Goal: Information Seeking & Learning: Learn about a topic

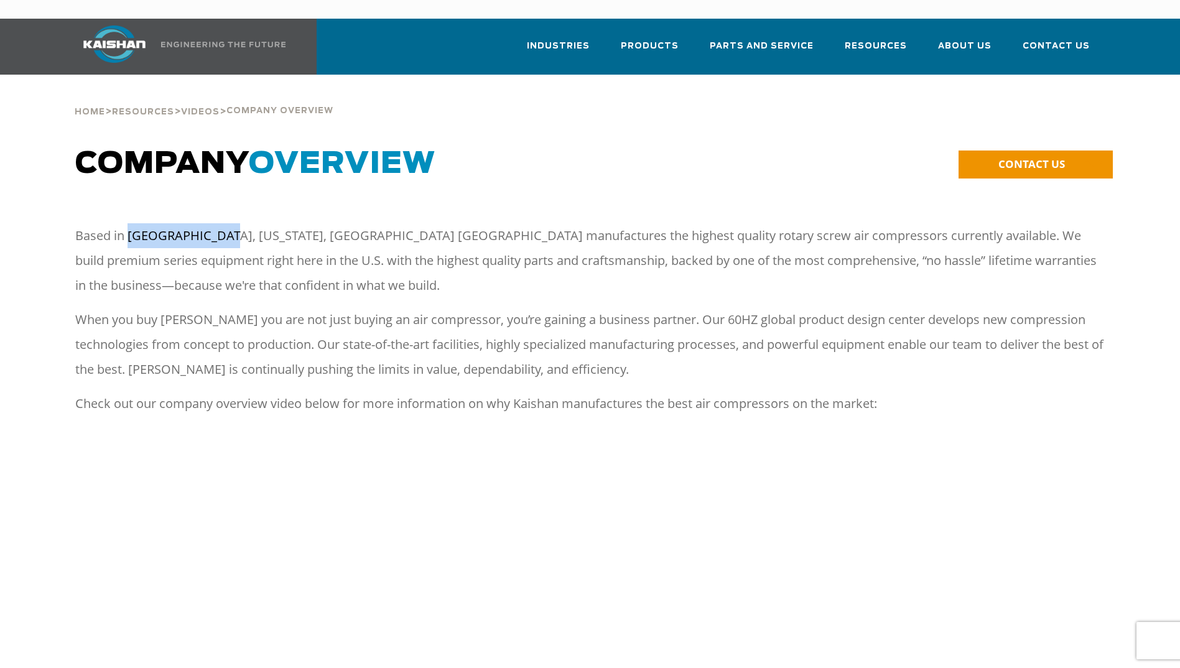
drag, startPoint x: 128, startPoint y: 215, endPoint x: 218, endPoint y: 212, distance: 90.3
click at [218, 223] on p "Based in Loxley, Alabama, Kaishan USA manufactures the highest quality rotary s…" at bounding box center [590, 260] width 1030 height 75
copy p "Loxley, Alabama"
click at [757, 39] on span "Parts and Service" at bounding box center [762, 47] width 104 height 17
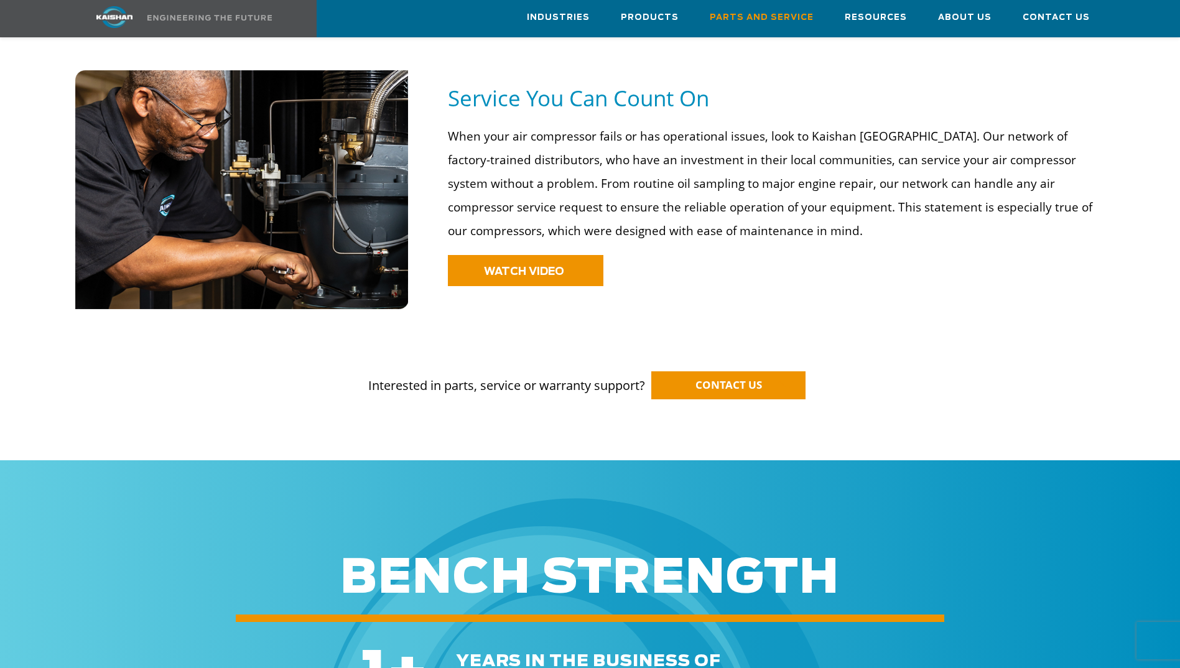
scroll to position [933, 0]
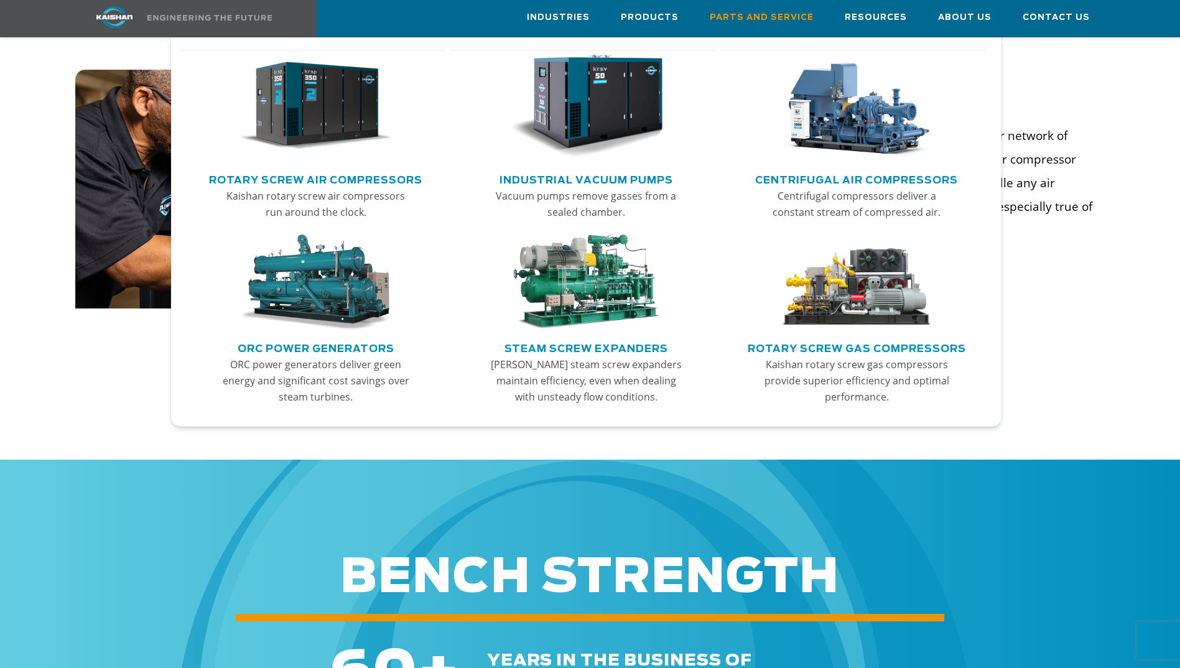
click at [385, 182] on link "Rotary Screw Air Compressors" at bounding box center [315, 178] width 213 height 19
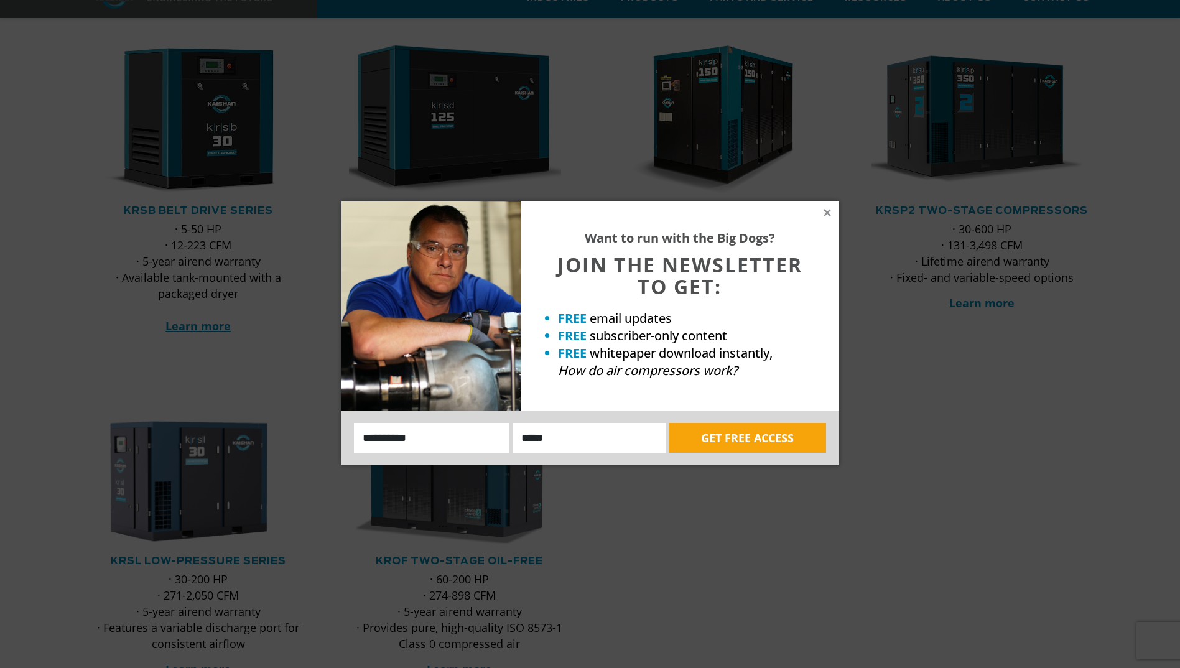
scroll to position [249, 0]
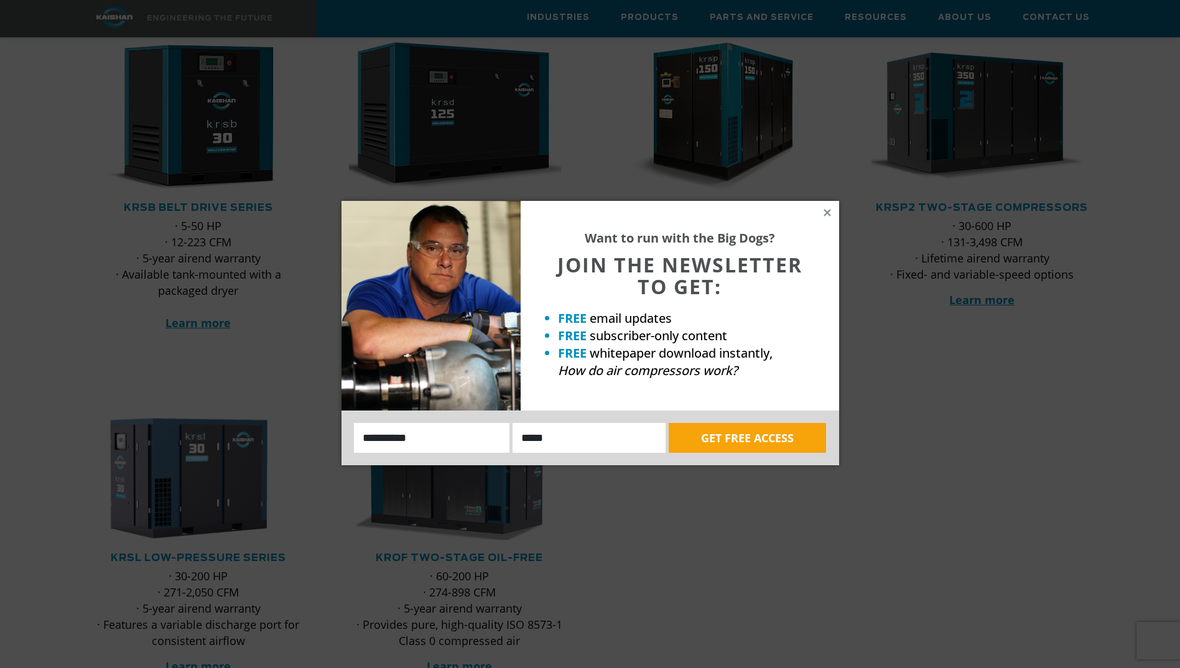
click at [838, 210] on div "Want to run with the Big Dogs? JOIN THE NEWSLETTER TO GET: FREE email updates F…" at bounding box center [680, 306] width 319 height 210
click at [824, 215] on icon at bounding box center [827, 212] width 7 height 7
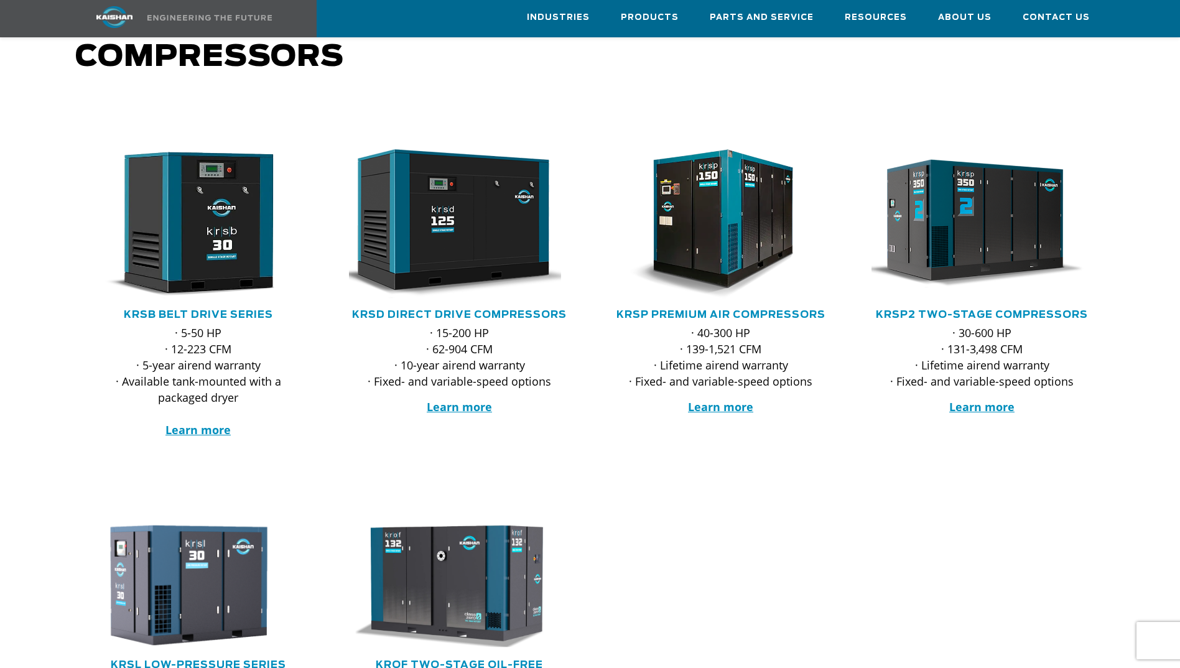
scroll to position [187, 0]
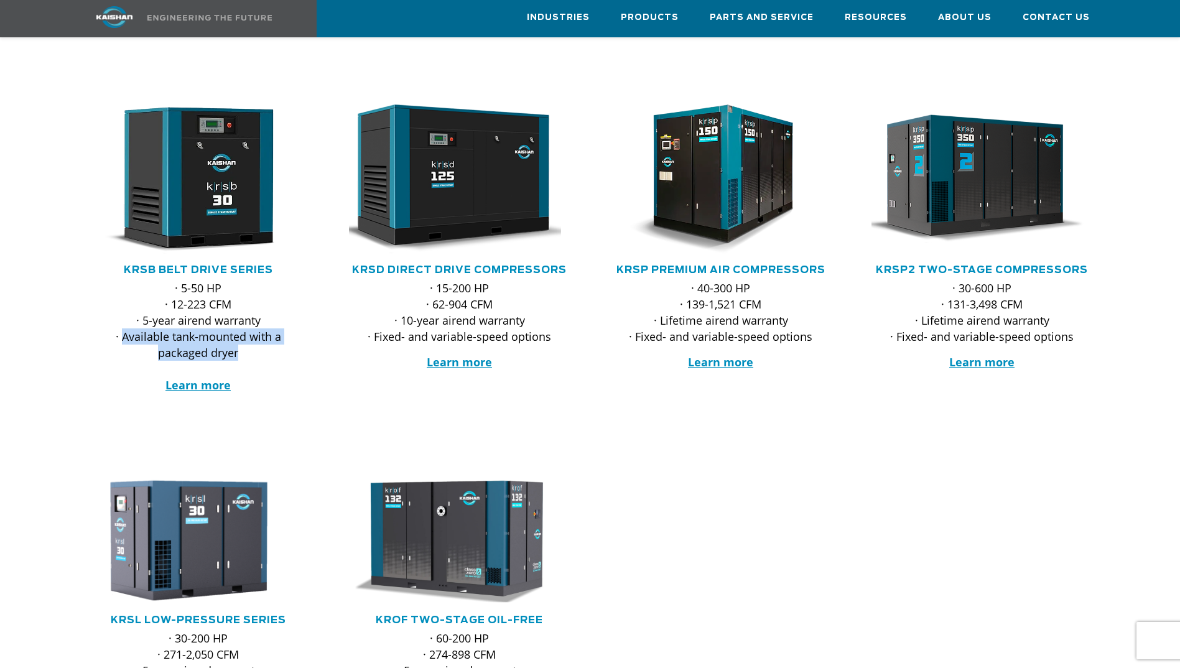
drag, startPoint x: 123, startPoint y: 319, endPoint x: 240, endPoint y: 332, distance: 118.3
click at [240, 332] on p "· 5-50 HP · 12-223 CFM · 5-year airend warranty · Available tank-mounted with a…" at bounding box center [198, 336] width 221 height 113
copy p "Available tank-mounted with a packaged dryer"
drag, startPoint x: 173, startPoint y: 266, endPoint x: 241, endPoint y: 338, distance: 99.0
click at [241, 338] on p "· 5-50 HP · 12-223 CFM · 5-year airend warranty · Available tank-mounted with a…" at bounding box center [198, 336] width 221 height 113
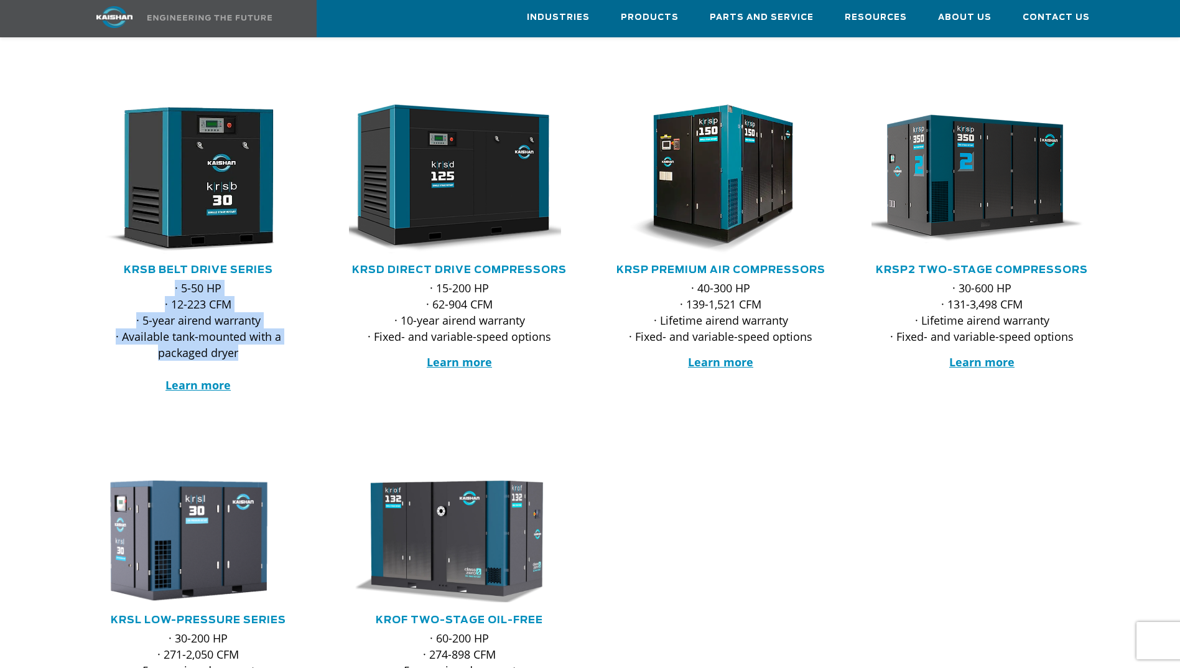
copy p "· 5-50 HP · 12-223 CFM · 5-year airend warranty · Available tank-mounted with a…"
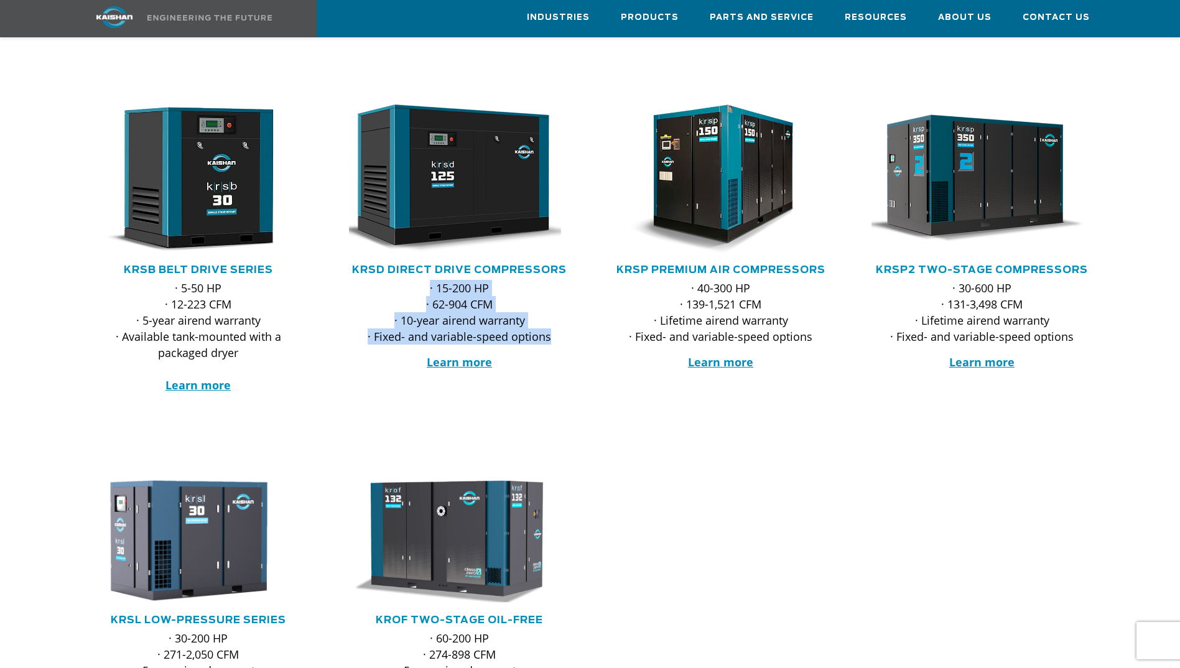
drag, startPoint x: 429, startPoint y: 269, endPoint x: 564, endPoint y: 322, distance: 145.4
click at [564, 322] on p "· 15-200 HP · 62-904 CFM · 10-year airend warranty · Fixed- and variable-speed …" at bounding box center [459, 312] width 221 height 65
copy p "· 15-200 HP · 62-904 CFM · 10-year airend warranty · Fixed- and variable-speed …"
click at [202, 378] on strong "Learn more" at bounding box center [198, 385] width 65 height 15
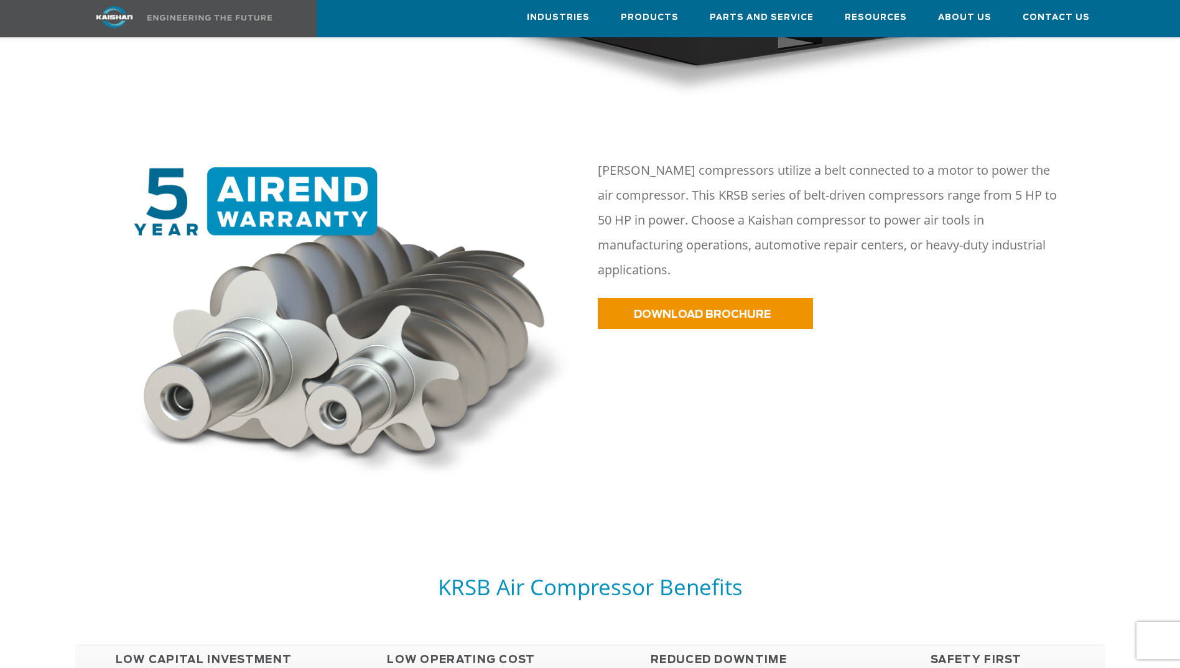
scroll to position [560, 0]
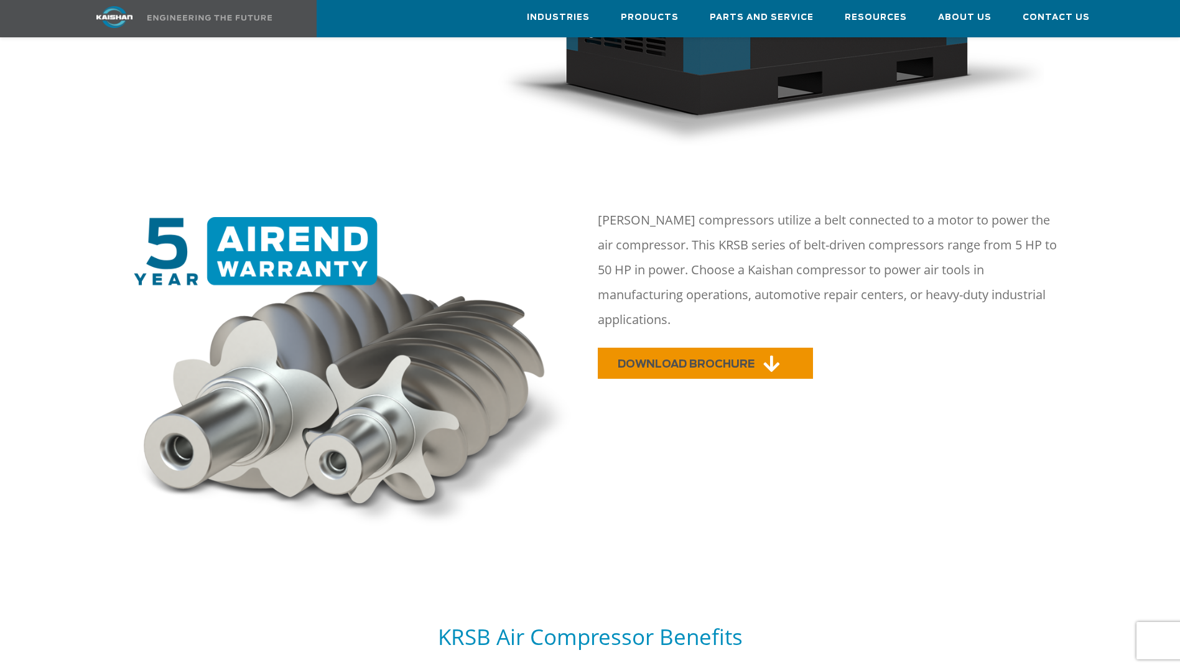
click at [714, 359] on span "DOWNLOAD BROCHURE" at bounding box center [686, 364] width 137 height 11
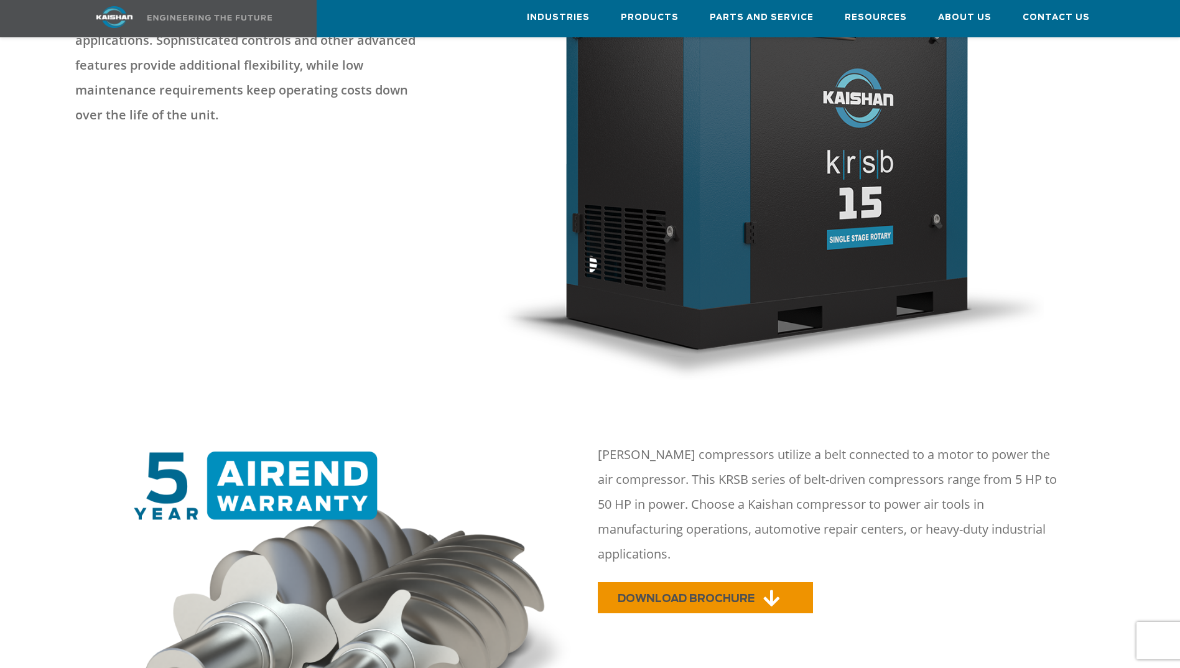
scroll to position [249, 0]
